Goal: Transaction & Acquisition: Book appointment/travel/reservation

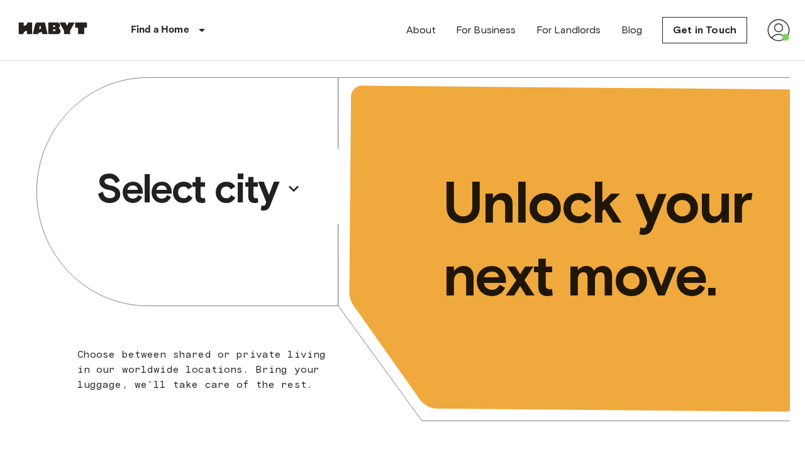
click at [186, 184] on p "Select city" at bounding box center [187, 189] width 182 height 50
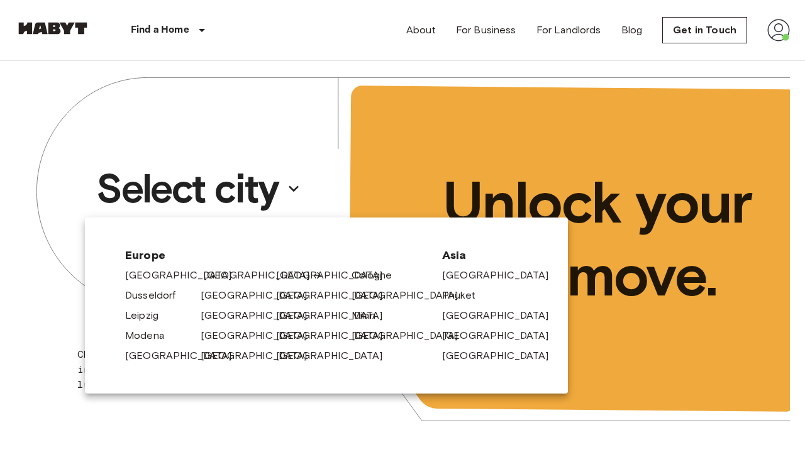
click at [222, 276] on link "[GEOGRAPHIC_DATA]" at bounding box center [262, 275] width 119 height 15
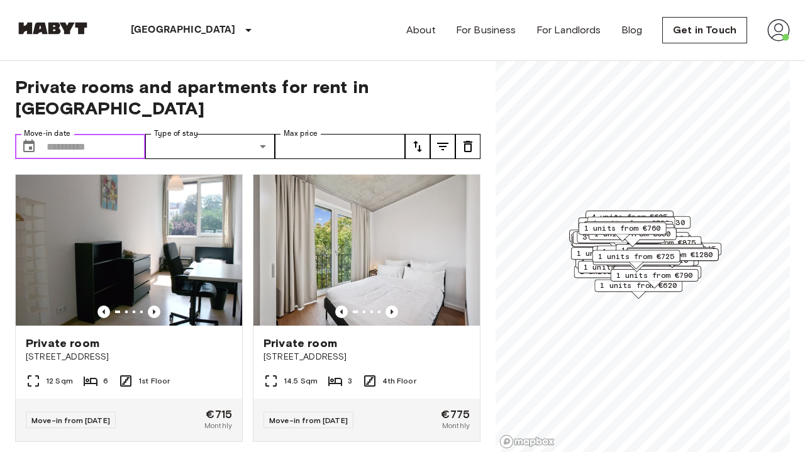
click at [109, 134] on input "Move-in date" at bounding box center [96, 146] width 99 height 25
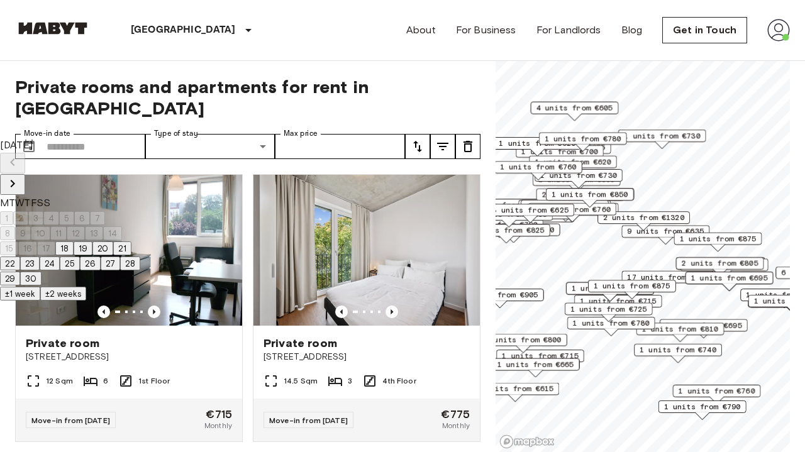
click at [20, 176] on icon "Next month" at bounding box center [12, 183] width 15 height 15
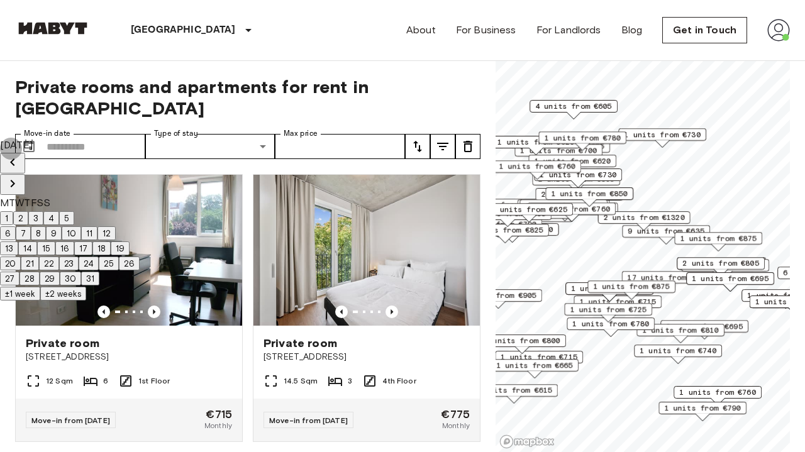
click at [20, 176] on icon "Next month" at bounding box center [12, 183] width 15 height 15
click at [20, 286] on button "24" at bounding box center [10, 279] width 20 height 14
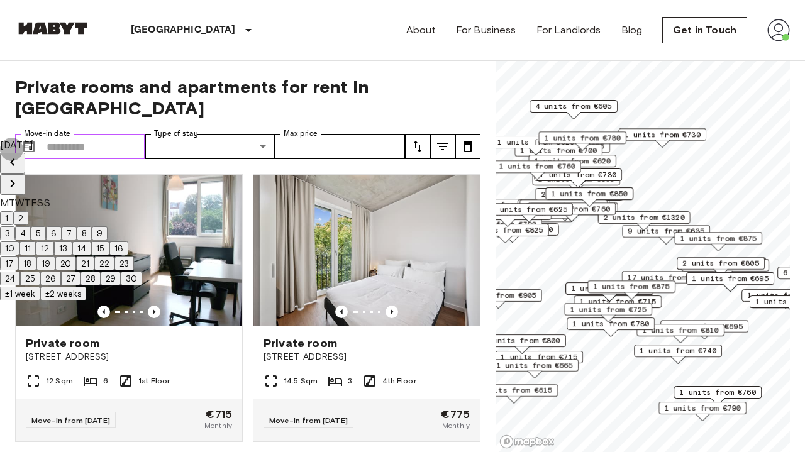
type input "**********"
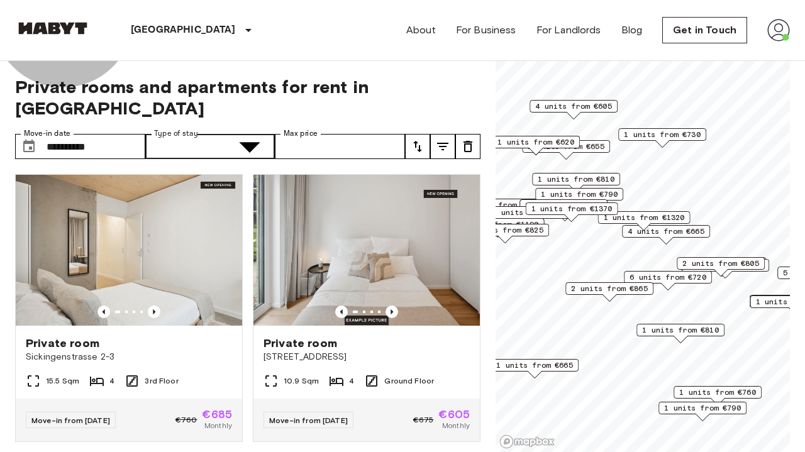
type input "**********"
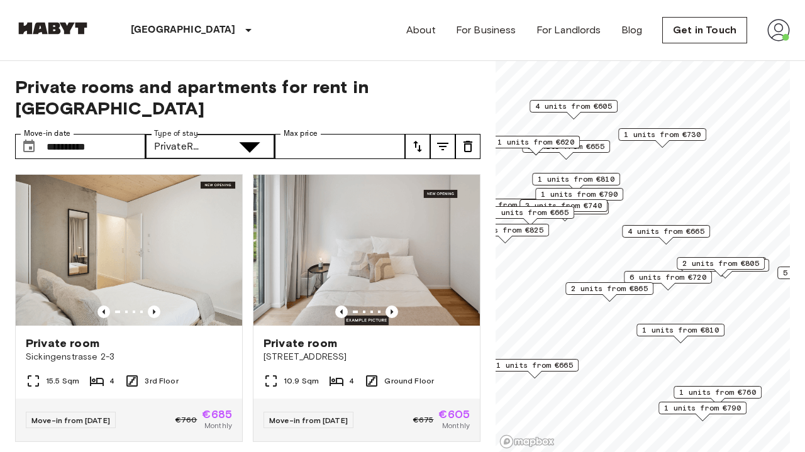
click at [362, 103] on div at bounding box center [402, 226] width 805 height 452
click at [336, 134] on input "Max price" at bounding box center [340, 146] width 130 height 25
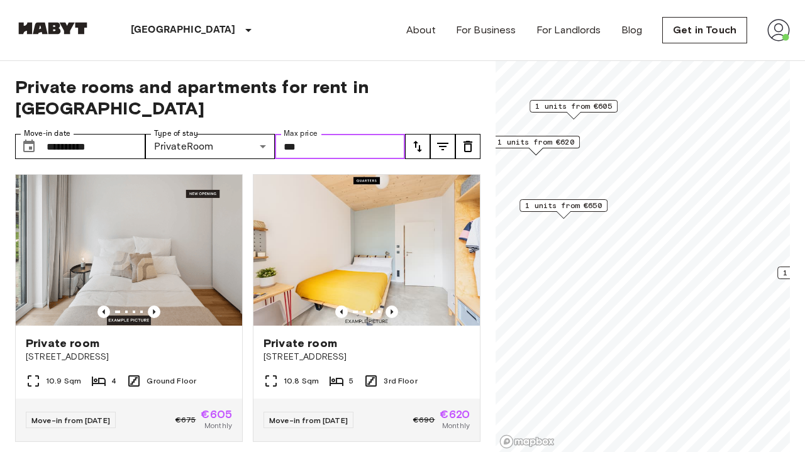
type input "***"
click at [423, 139] on icon "tune" at bounding box center [417, 146] width 15 height 15
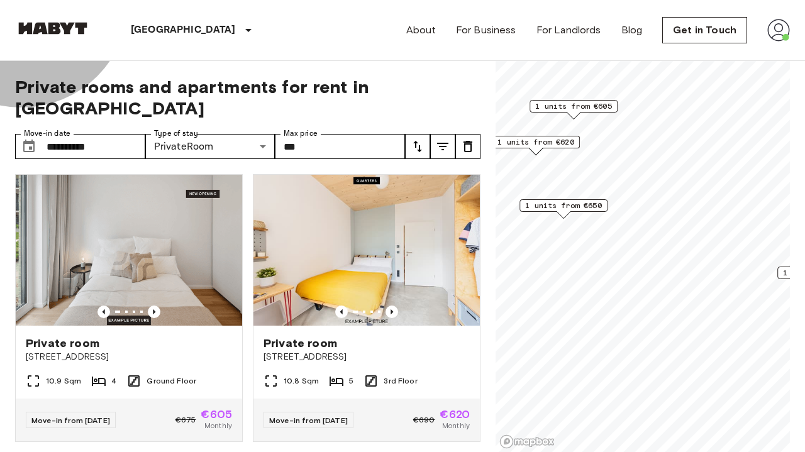
click at [156, 284] on img at bounding box center [129, 250] width 226 height 151
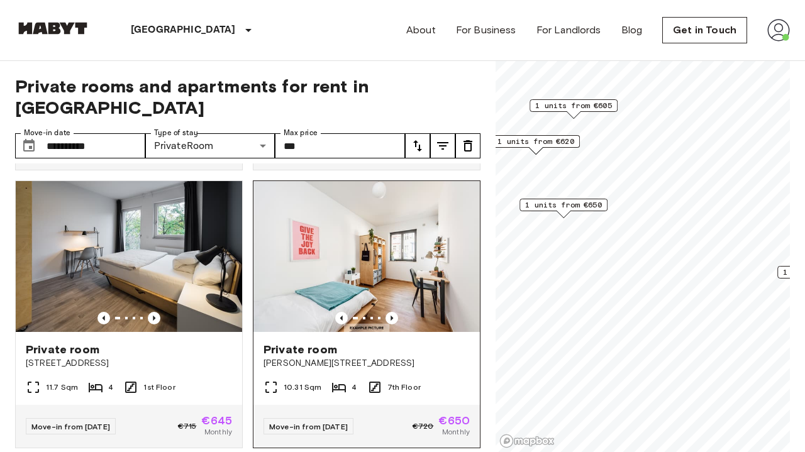
scroll to position [2, 0]
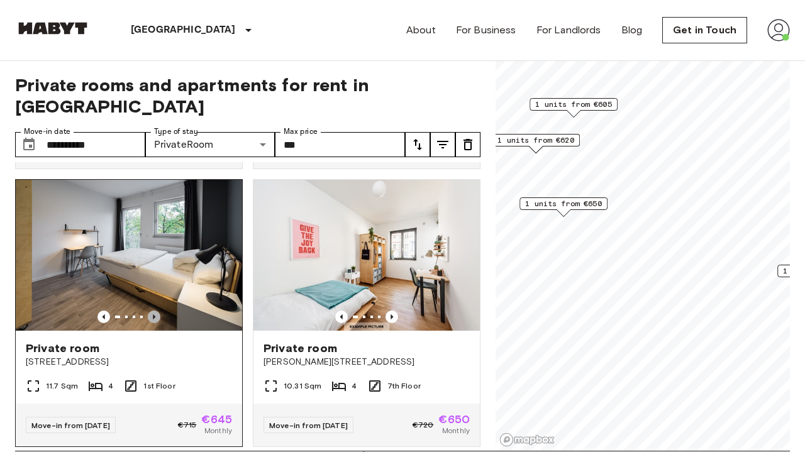
click at [158, 311] on icon "Previous image" at bounding box center [154, 317] width 13 height 13
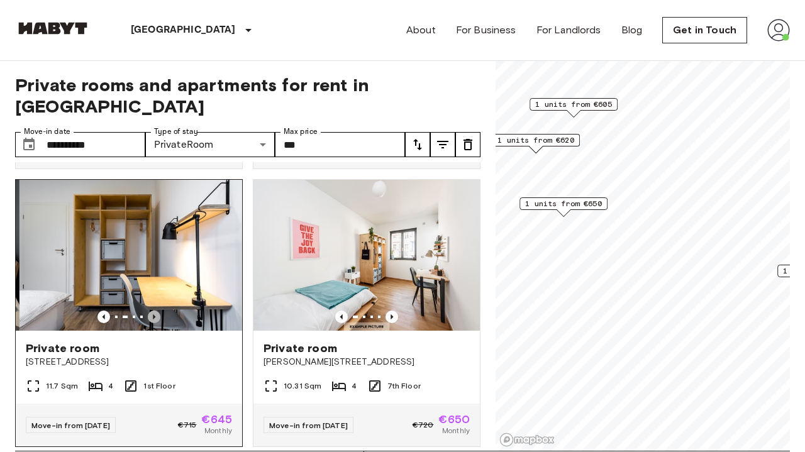
click at [158, 311] on icon "Previous image" at bounding box center [154, 317] width 13 height 13
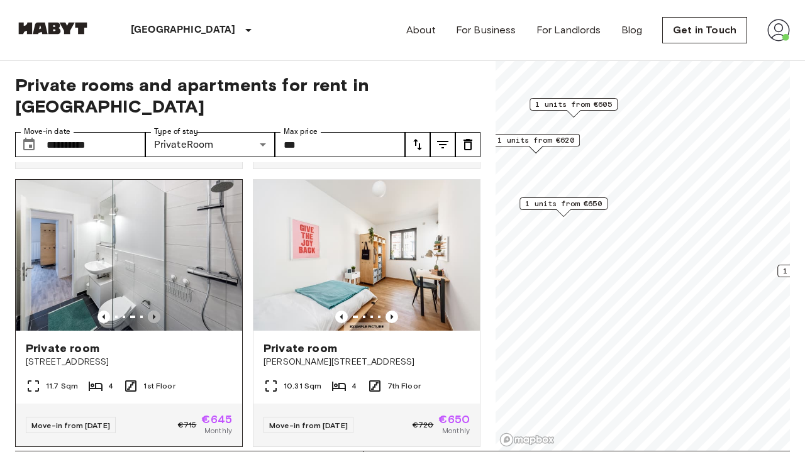
click at [158, 311] on icon "Previous image" at bounding box center [154, 317] width 13 height 13
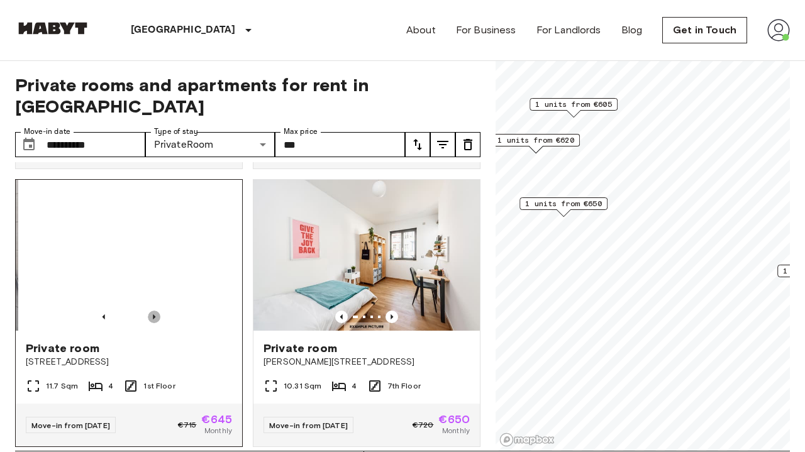
click at [158, 311] on icon "Previous image" at bounding box center [154, 317] width 13 height 13
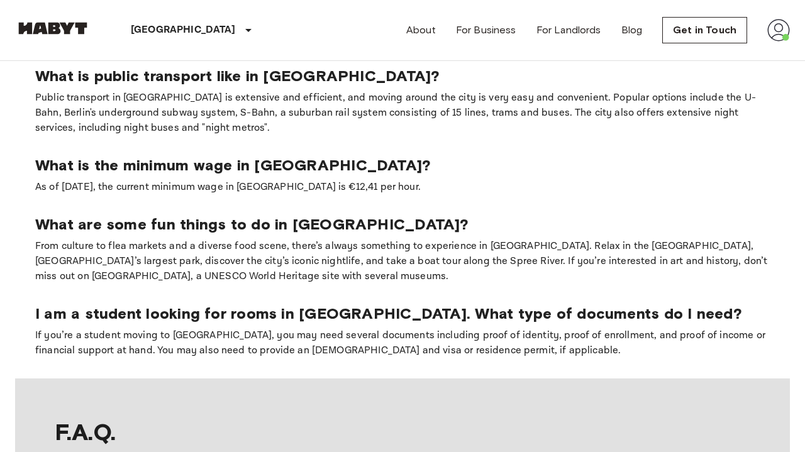
scroll to position [979, 0]
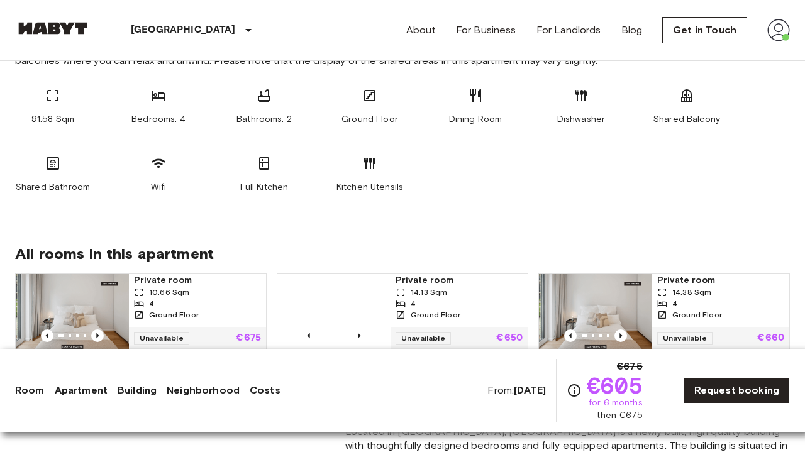
scroll to position [814, 0]
